Goal: Find specific page/section: Find specific page/section

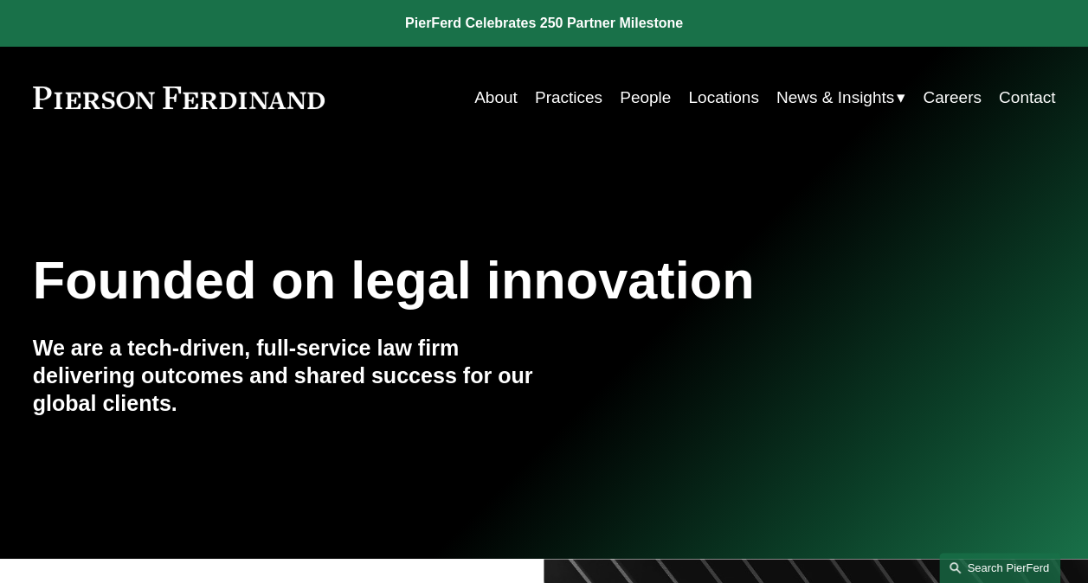
click at [982, 557] on link "Search this site" at bounding box center [999, 568] width 121 height 30
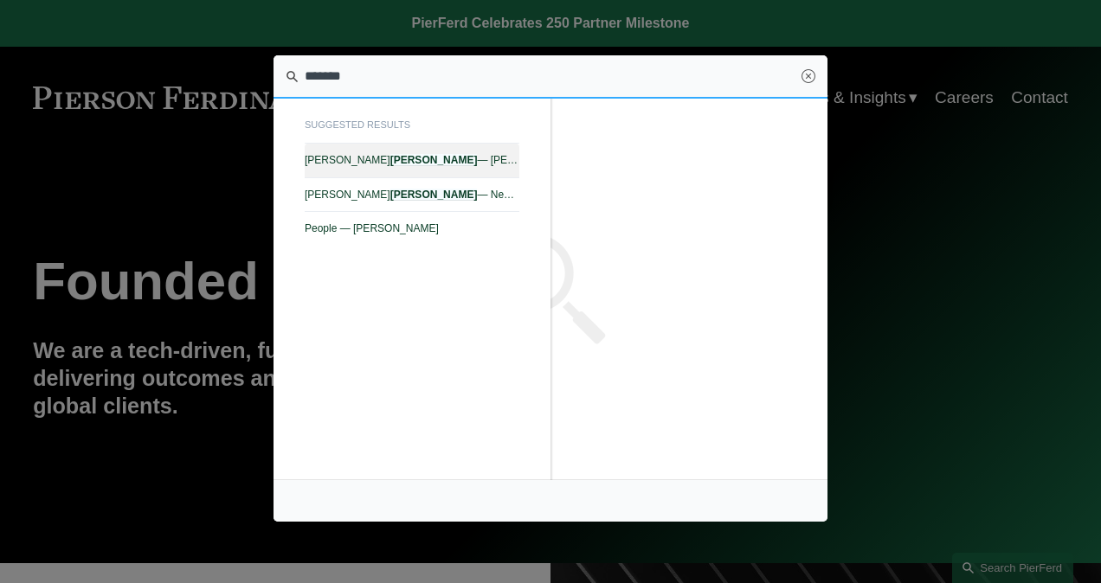
click at [390, 162] on em "[PERSON_NAME]" at bounding box center [433, 160] width 87 height 12
type input "*******"
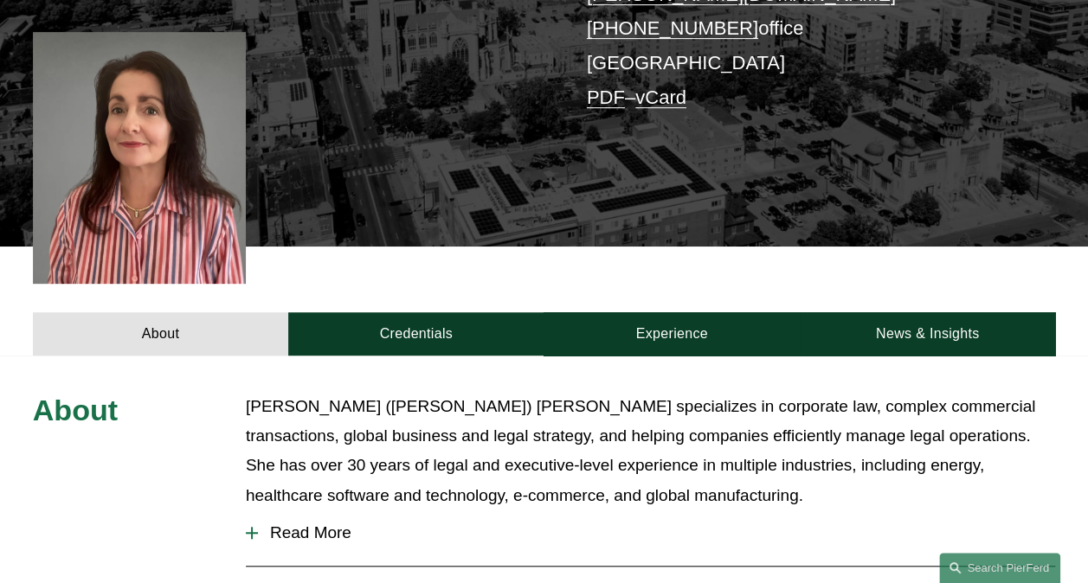
scroll to position [433, 0]
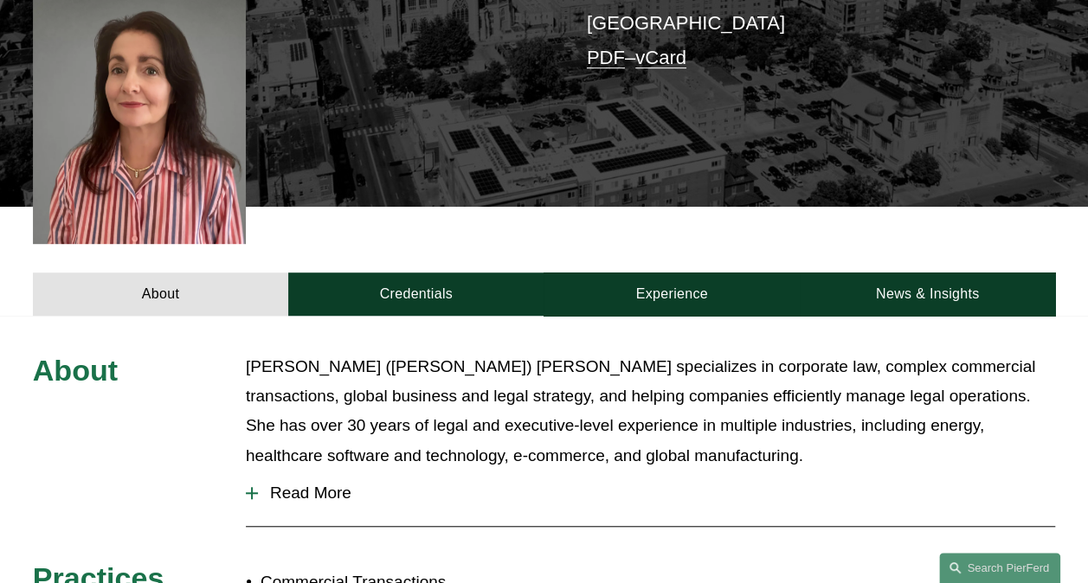
click at [312, 484] on span "Read More" at bounding box center [656, 493] width 797 height 19
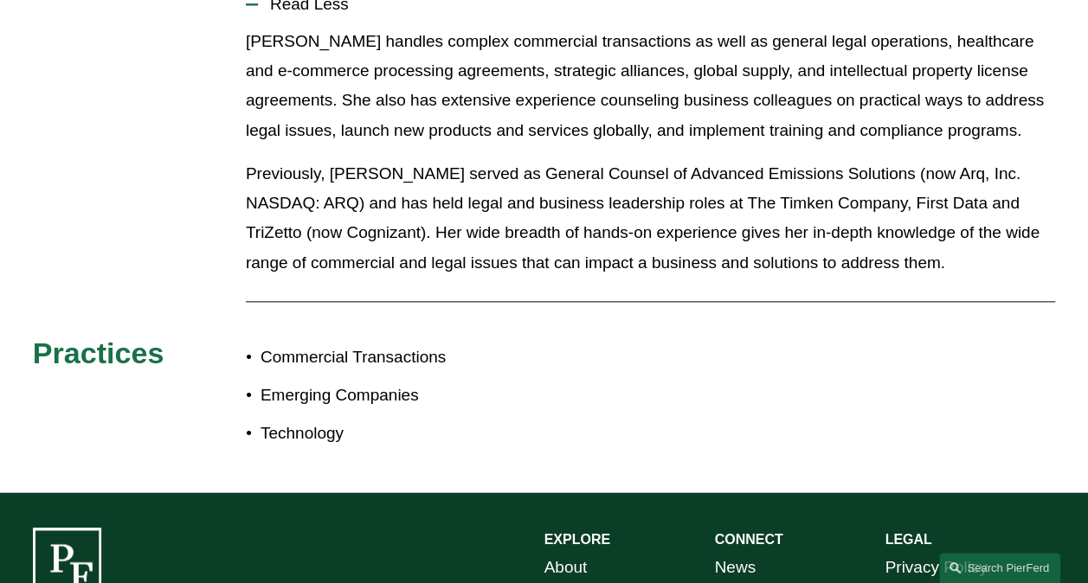
scroll to position [952, 0]
